Goal: Browse casually

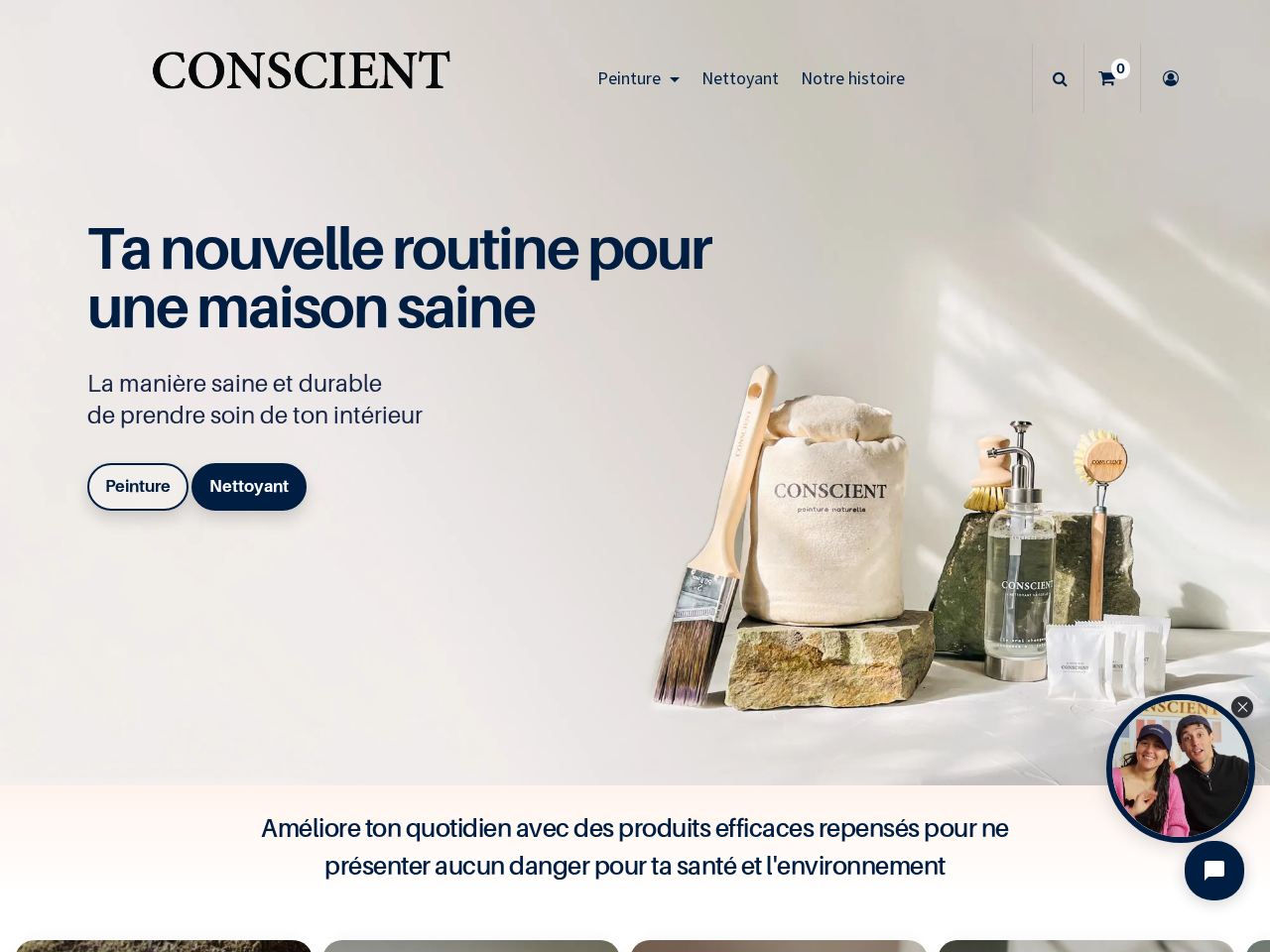
click at [635, 476] on div "Ta nouvelle routine pour une maison saine La manière saine et durable de prendr…" at bounding box center [409, 369] width 644 height 300
click at [633, 78] on span "Peinture" at bounding box center [629, 77] width 64 height 23
click at [1053, 78] on icon at bounding box center [1059, 78] width 15 height 69
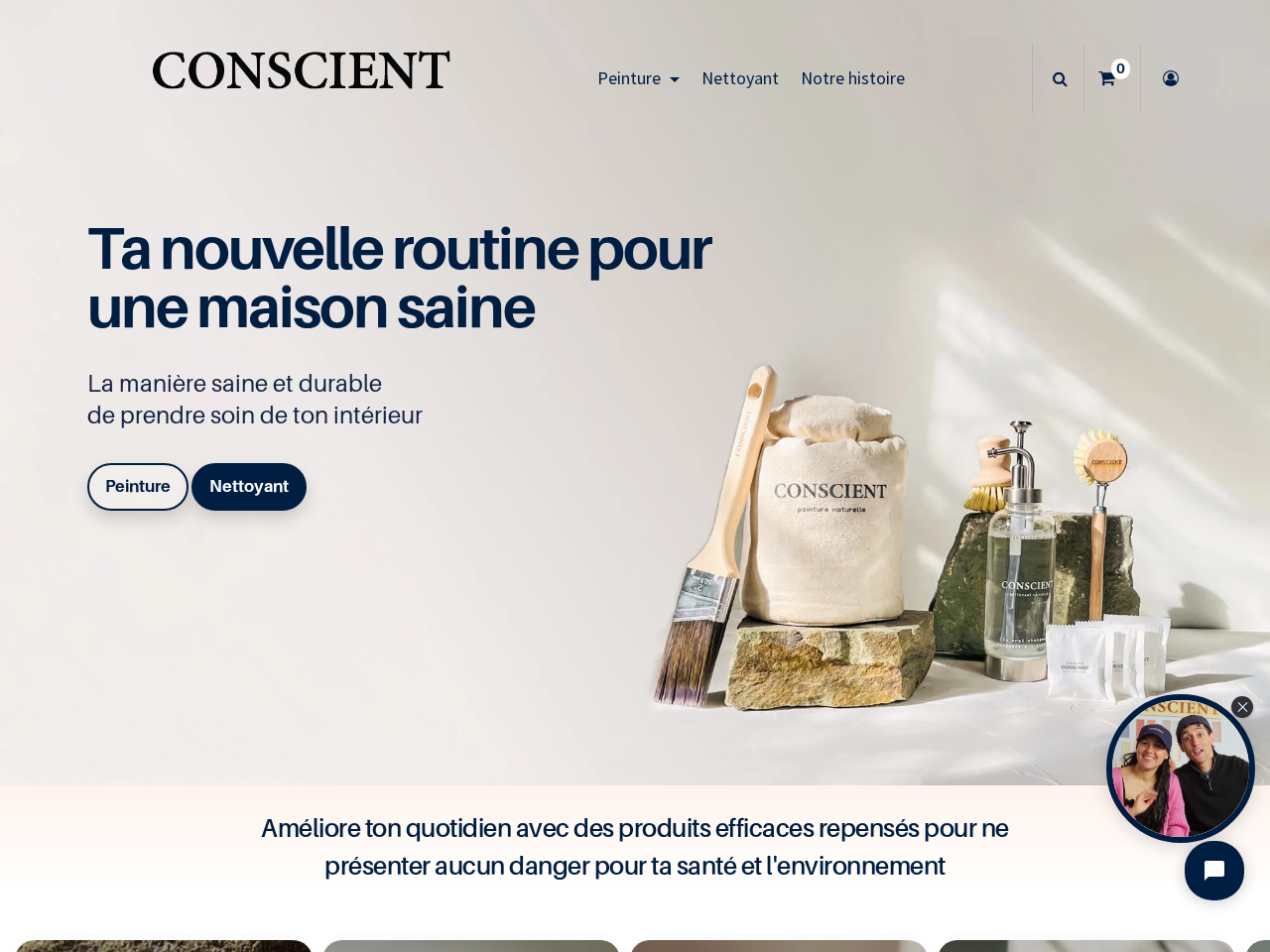
click at [1181, 768] on div "Open Tolstoy widget" at bounding box center [1181, 768] width 149 height 149
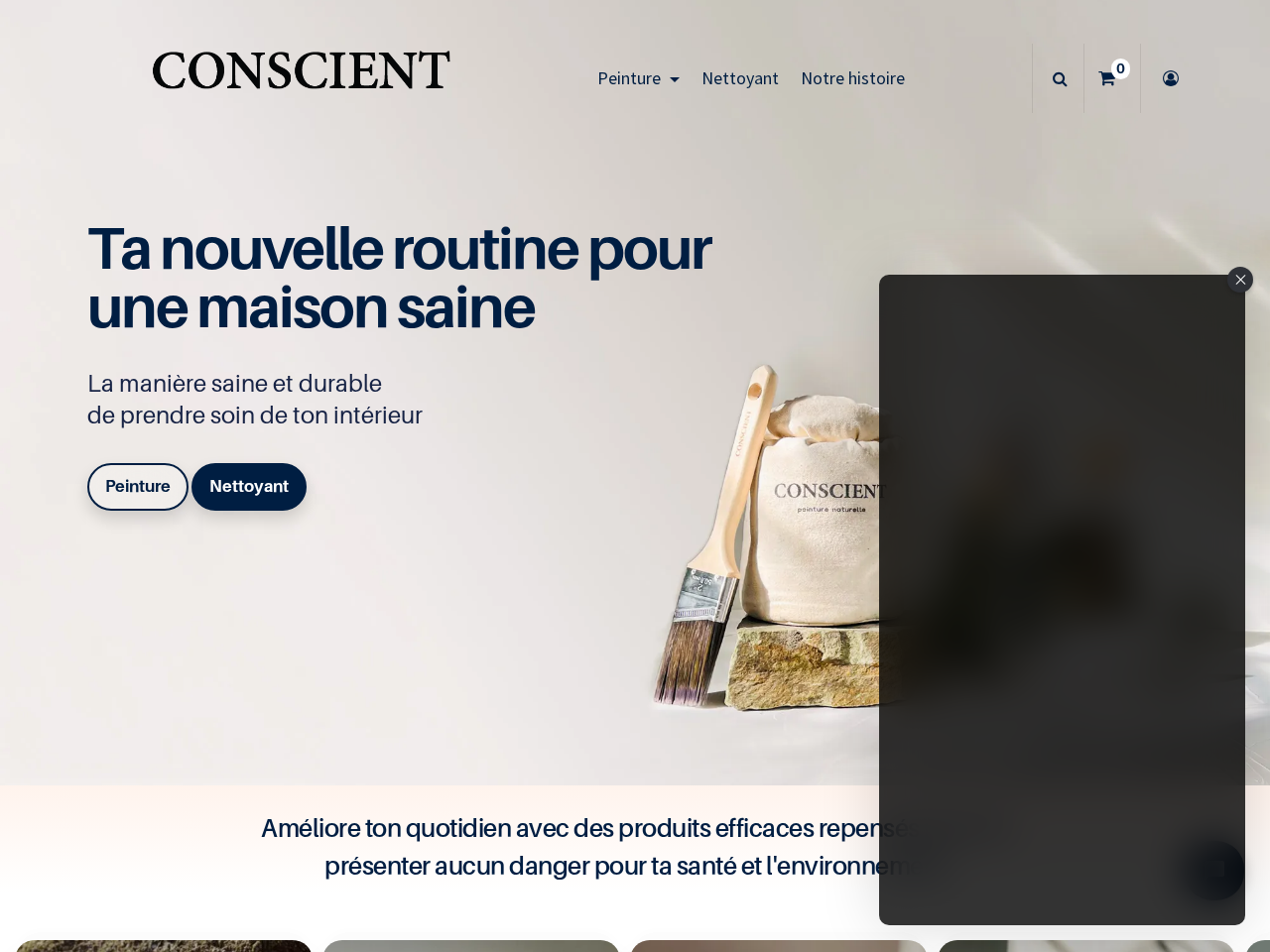
click at [1181, 768] on iframe "Tolstoy Player : Tolstoy #3" at bounding box center [1061, 600] width 366 height 650
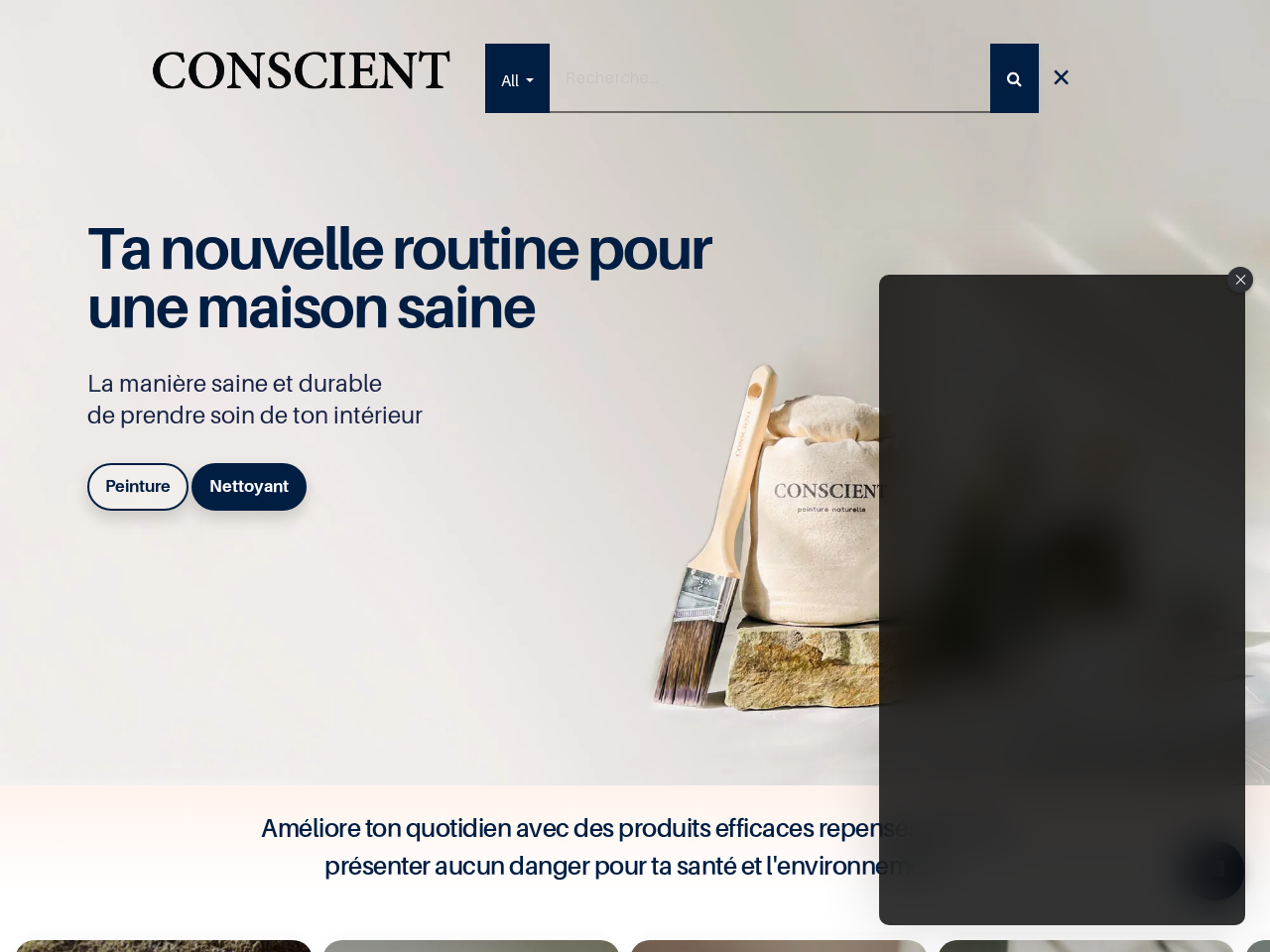
click at [1242, 707] on iframe "Tolstoy Player : Tolstoy #3" at bounding box center [1061, 600] width 366 height 650
click at [1214, 871] on iframe "Tolstoy Player : Tolstoy #3" at bounding box center [1061, 600] width 366 height 650
